Goal: Task Accomplishment & Management: Use online tool/utility

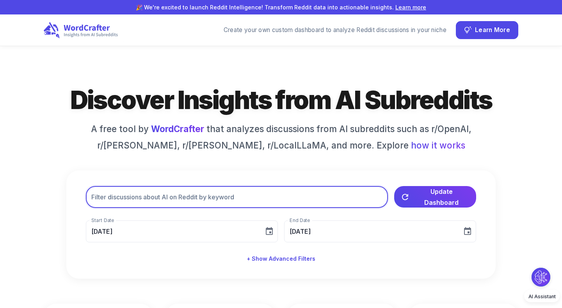
click at [280, 196] on input "text" at bounding box center [237, 197] width 302 height 22
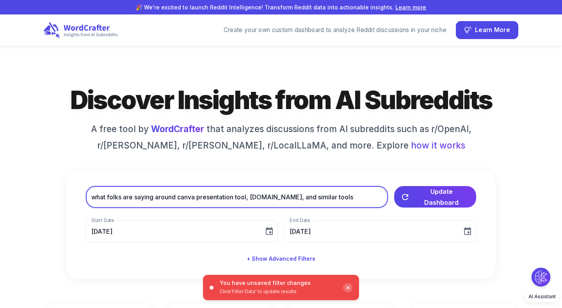
type input "what folks are saying around canva presentation tool, [DOMAIN_NAME], and simila…"
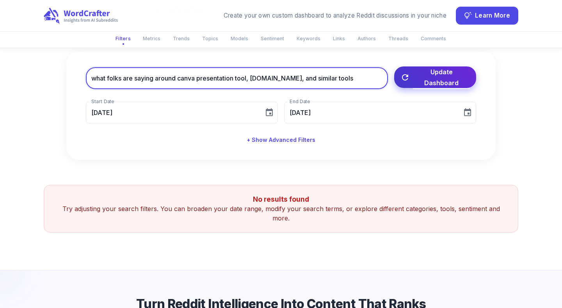
scroll to position [120, 0]
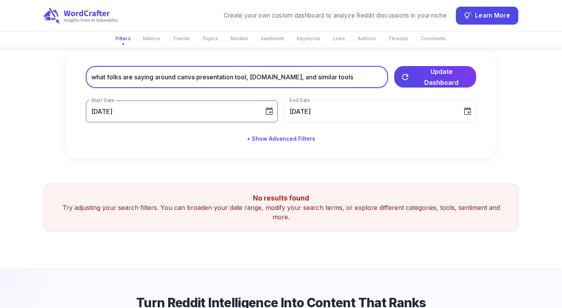
click at [156, 108] on input "[DATE]" at bounding box center [172, 111] width 173 height 22
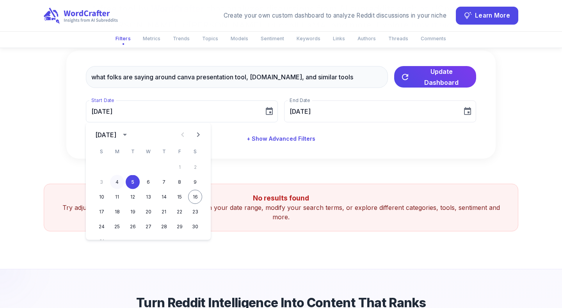
click at [115, 182] on button "4" at bounding box center [117, 182] width 14 height 14
type input "[DATE]"
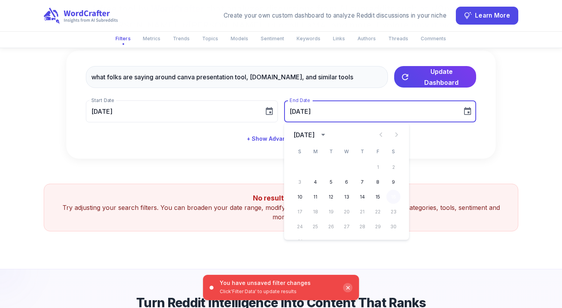
click at [393, 194] on button "16" at bounding box center [393, 197] width 14 height 14
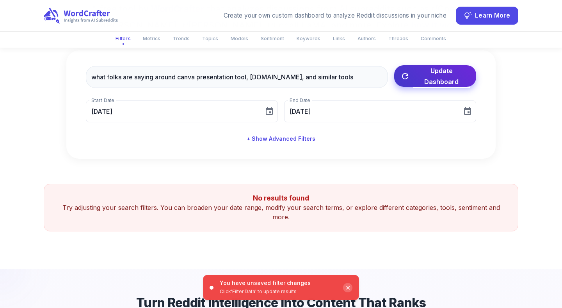
click at [430, 76] on span "Update Dashboard" at bounding box center [441, 76] width 57 height 22
